Goal: Transaction & Acquisition: Purchase product/service

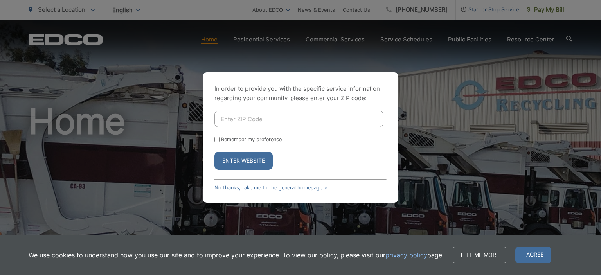
click at [239, 117] on input "Enter ZIP Code" at bounding box center [298, 119] width 169 height 16
type input "92019"
click at [246, 161] on button "Enter Website" at bounding box center [243, 161] width 58 height 18
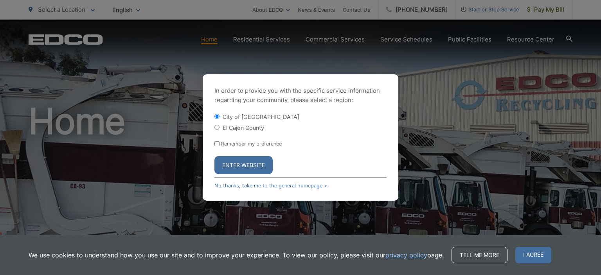
click at [216, 128] on input "El Cajon County" at bounding box center [216, 127] width 5 height 5
radio input "true"
click at [217, 144] on input "Remember my preference" at bounding box center [216, 143] width 5 height 5
checkbox input "true"
click at [242, 167] on button "Enter Website" at bounding box center [243, 165] width 58 height 18
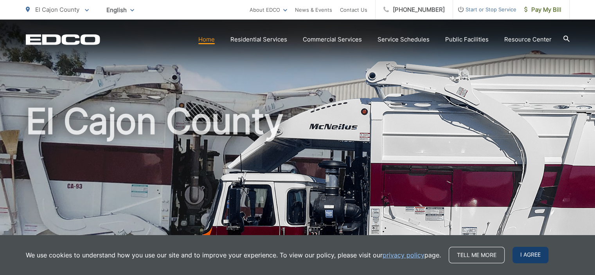
click at [531, 254] on span "I agree" at bounding box center [530, 255] width 36 height 16
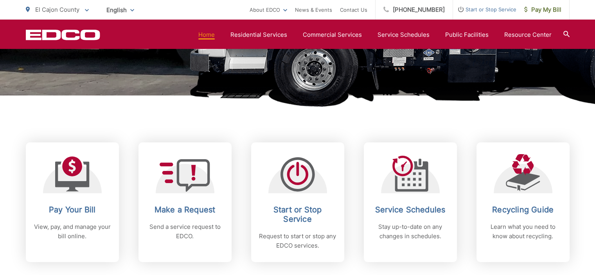
scroll to position [274, 0]
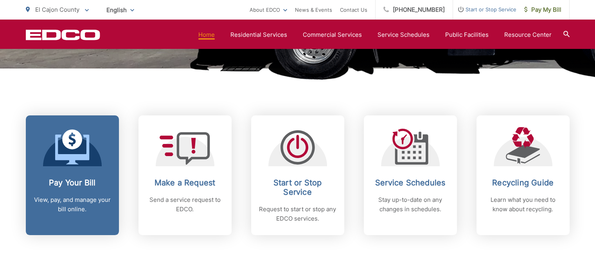
click at [64, 183] on h2 "Pay Your Bill" at bounding box center [72, 182] width 77 height 9
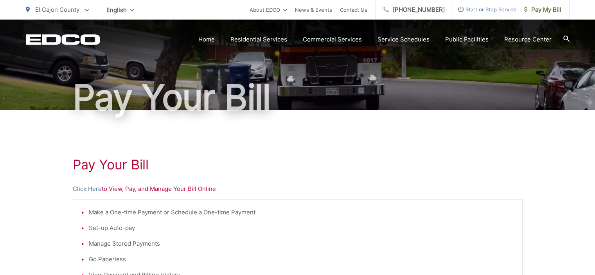
scroll to position [46, 0]
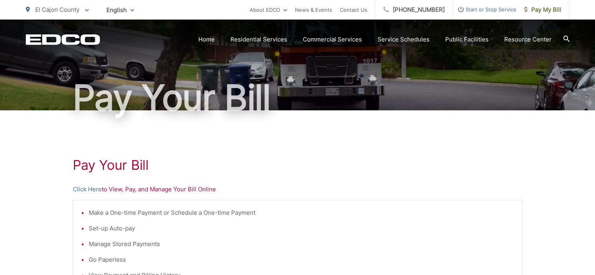
click at [142, 190] on p "Click Here to View, Pay, and Manage Your Bill Online" at bounding box center [298, 189] width 450 height 9
click at [146, 219] on ul "Make a One-time Payment or Schedule a One-time Payment Set-up Auto-pay Manage S…" at bounding box center [297, 244] width 433 height 72
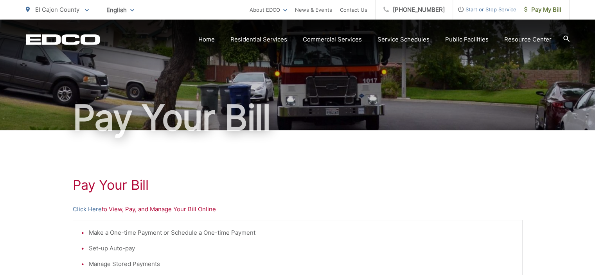
scroll to position [0, 0]
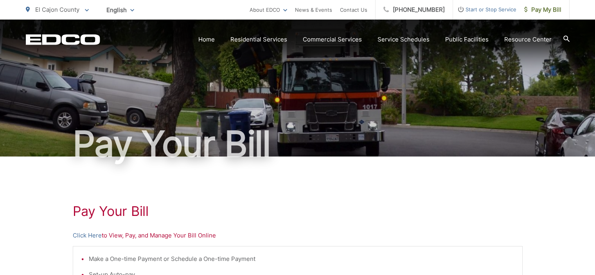
click at [106, 215] on h1 "Pay Your Bill" at bounding box center [298, 211] width 450 height 16
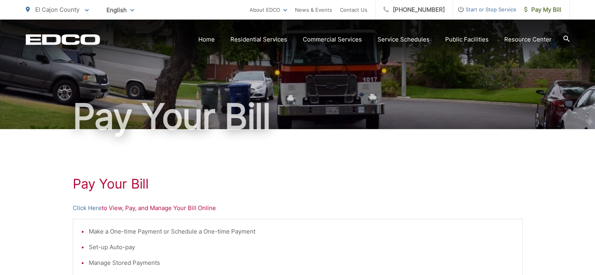
scroll to position [78, 0]
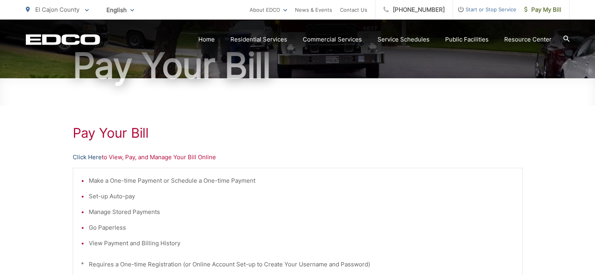
click at [94, 158] on link "Click Here" at bounding box center [87, 157] width 29 height 9
